Goal: Browse casually

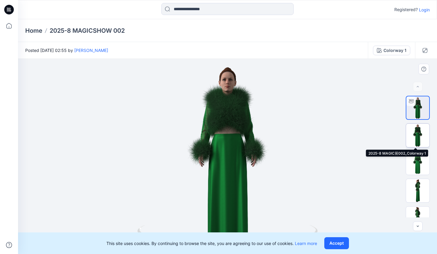
click at [418, 140] on img at bounding box center [417, 135] width 23 height 23
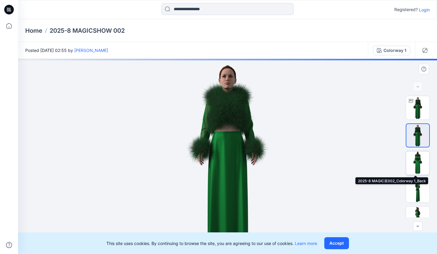
click at [419, 155] on img at bounding box center [417, 162] width 23 height 23
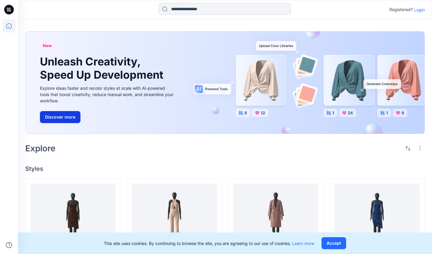
click at [74, 116] on button "Discover more" at bounding box center [60, 117] width 41 height 12
